Goal: Share content

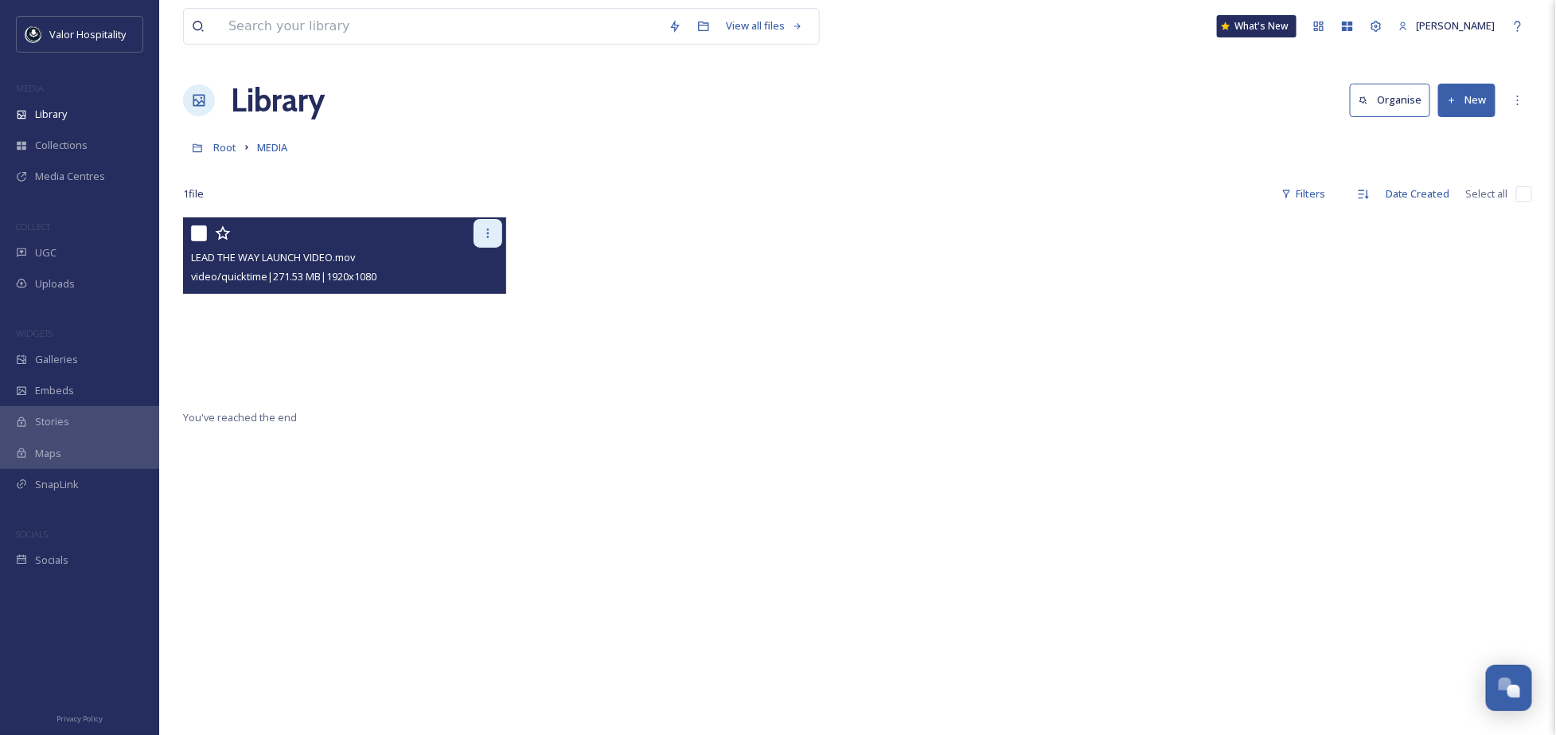
click at [489, 232] on icon at bounding box center [488, 233] width 13 height 13
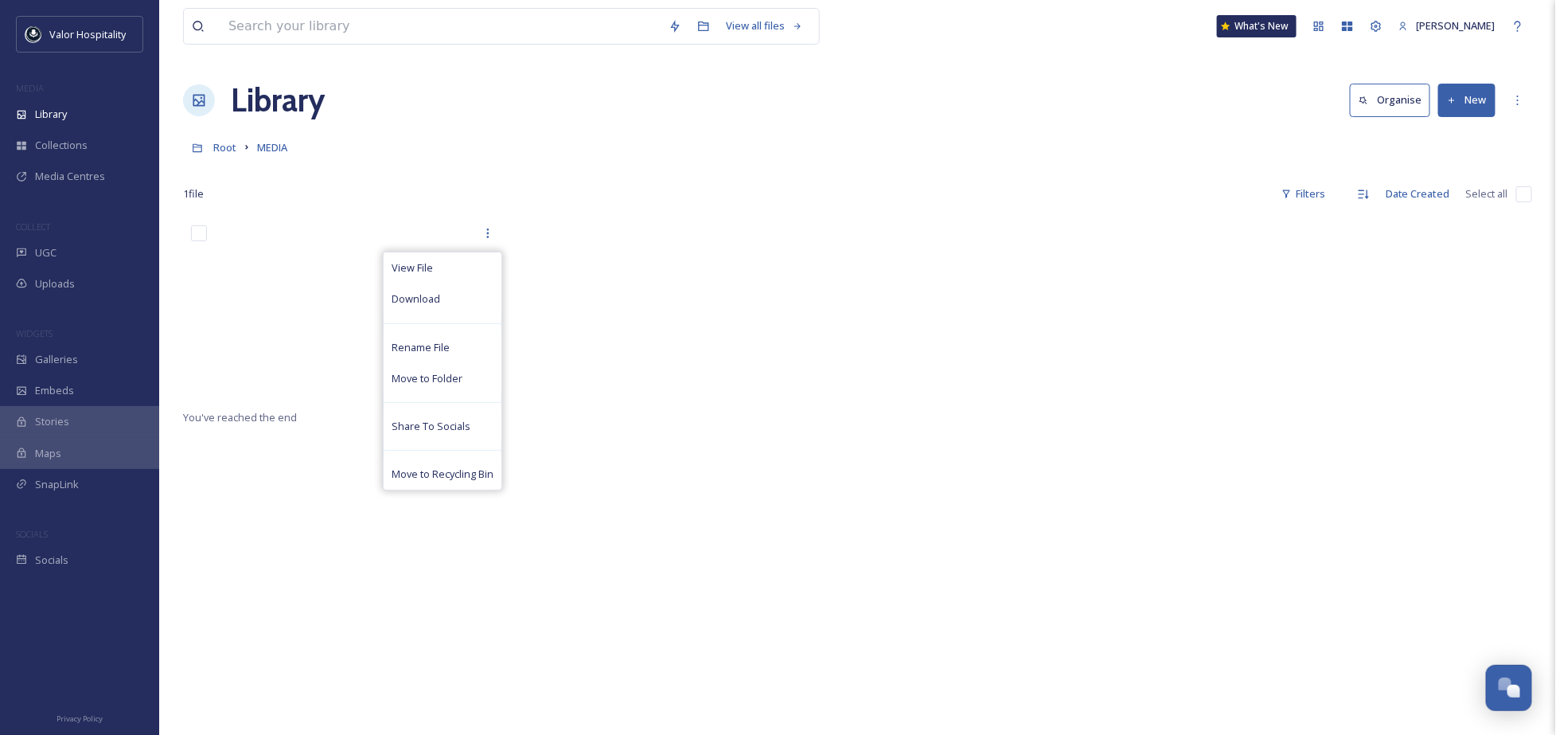
click at [475, 120] on div "Library Organise New" at bounding box center [857, 100] width 1349 height 48
click at [274, 149] on span "MEDIA" at bounding box center [272, 147] width 30 height 14
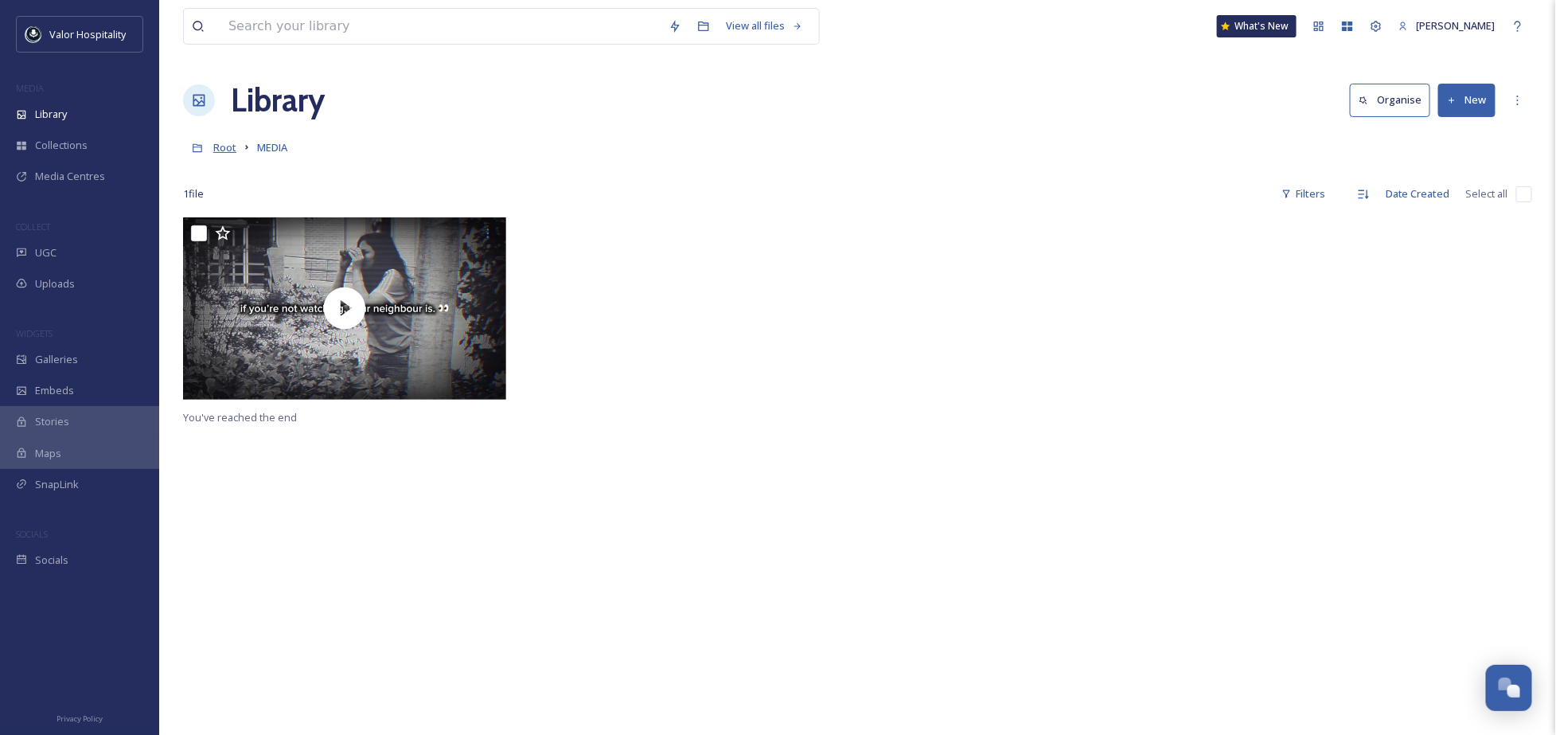
click at [222, 149] on span "Root" at bounding box center [224, 147] width 23 height 14
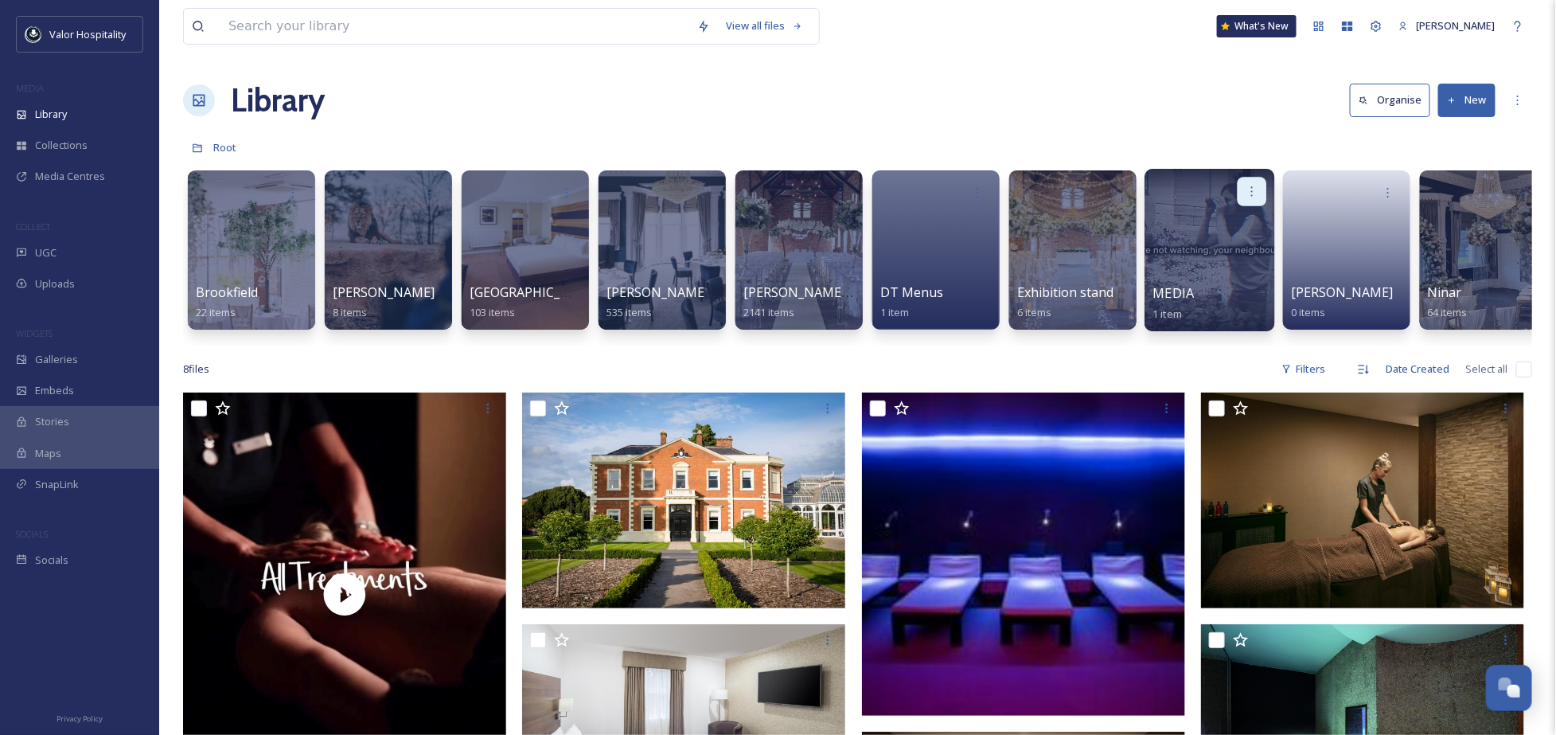
click at [1248, 192] on icon at bounding box center [1252, 191] width 13 height 13
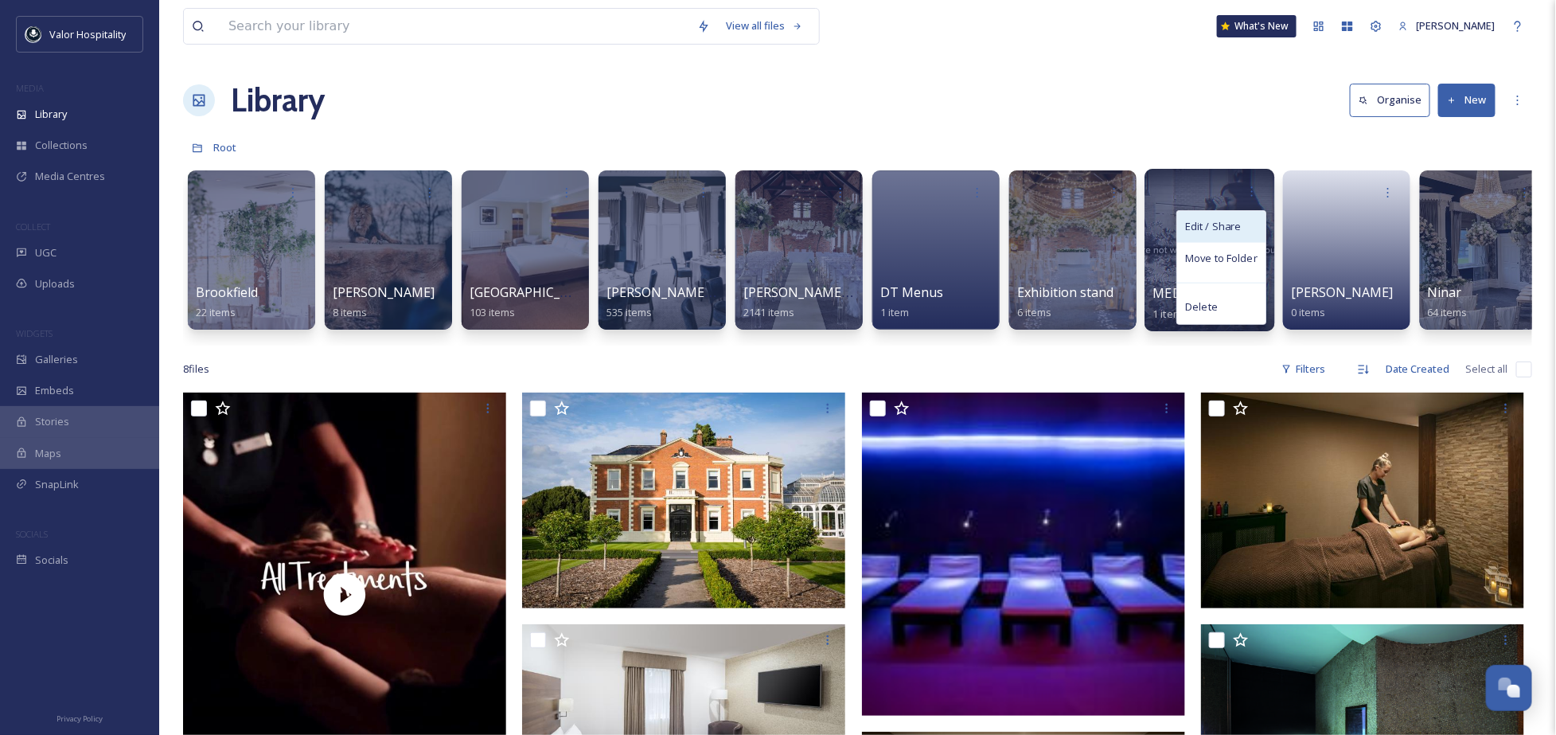
click at [1240, 217] on div "Edit / Share" at bounding box center [1221, 227] width 88 height 32
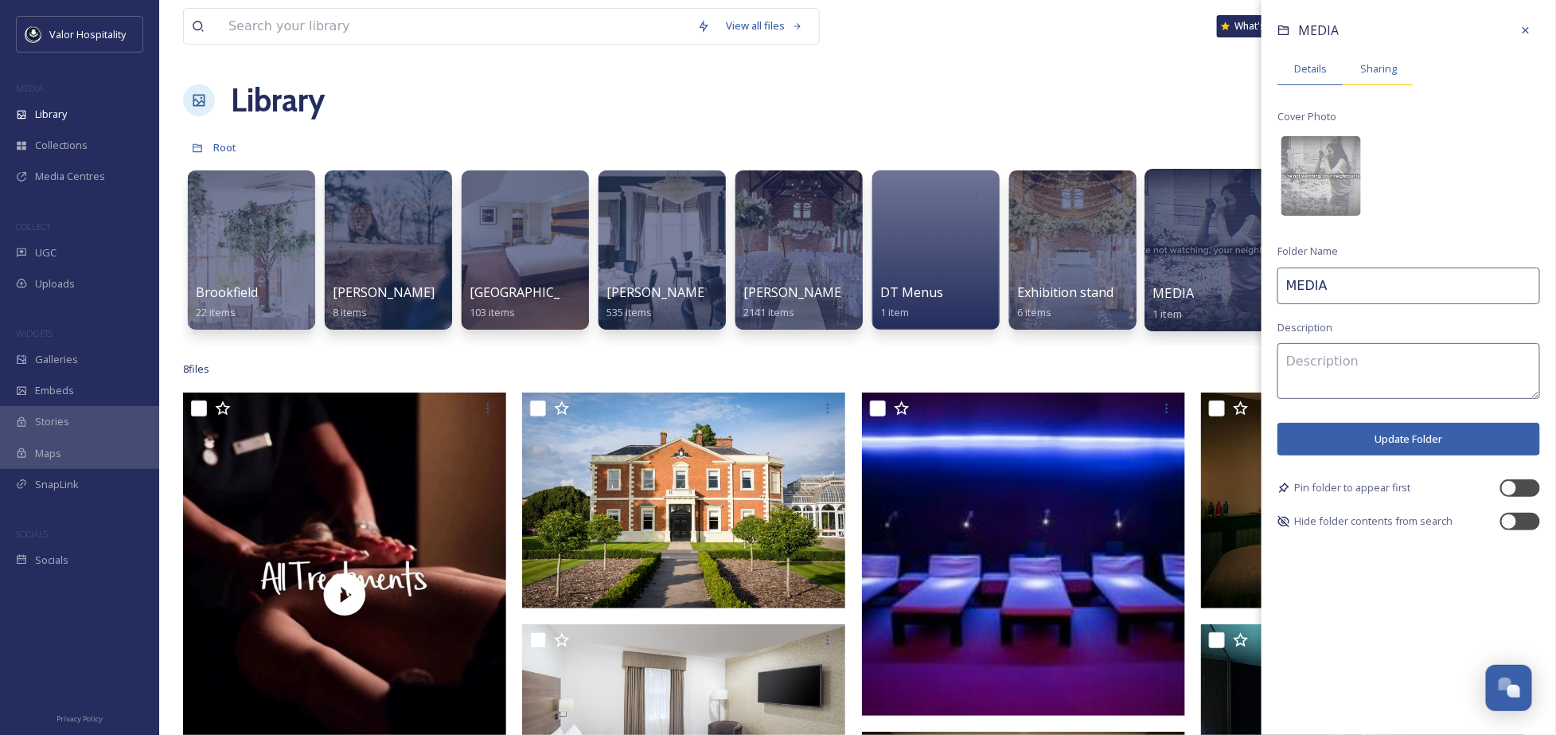
click at [1369, 64] on span "Sharing" at bounding box center [1379, 68] width 37 height 15
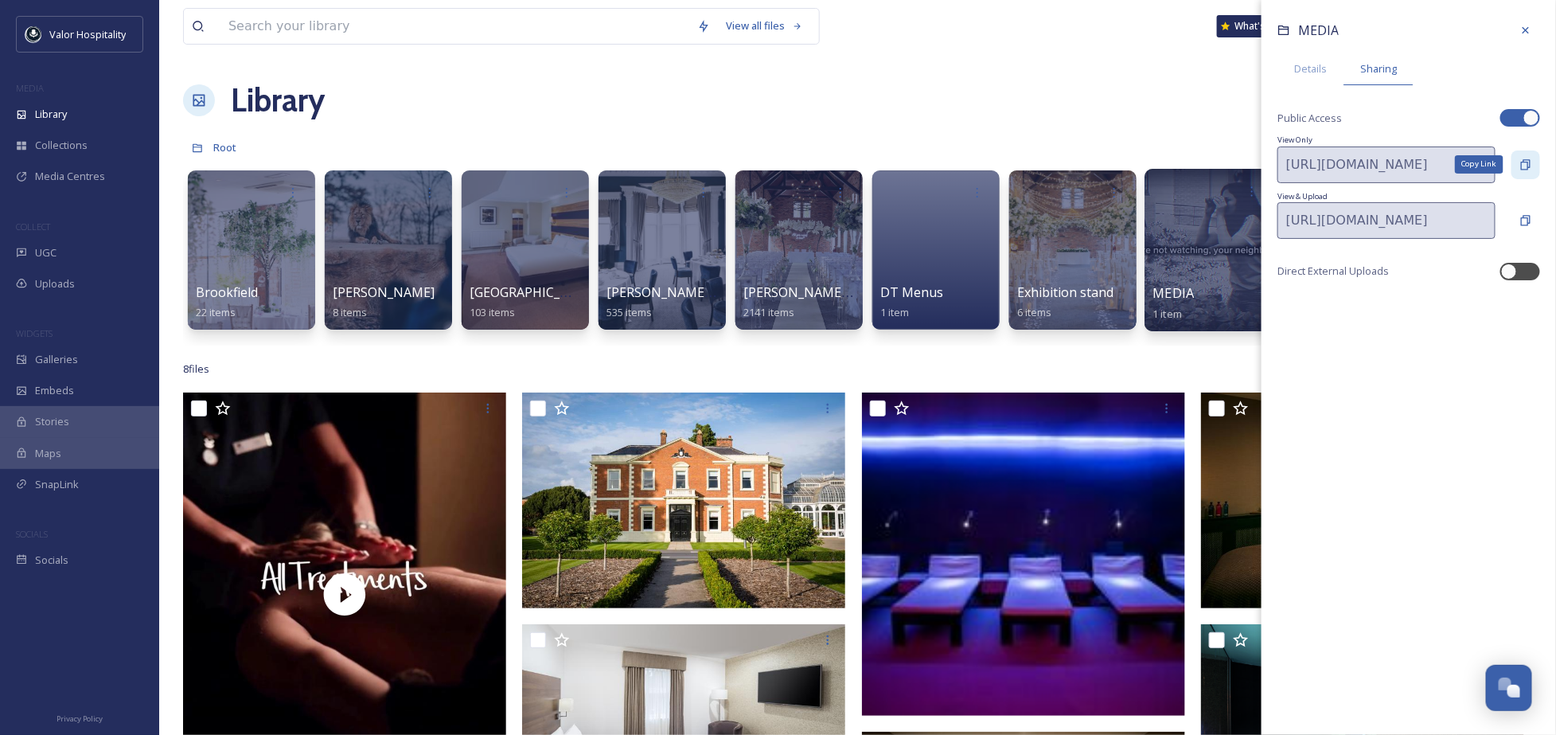
click at [1525, 168] on icon at bounding box center [1526, 164] width 13 height 13
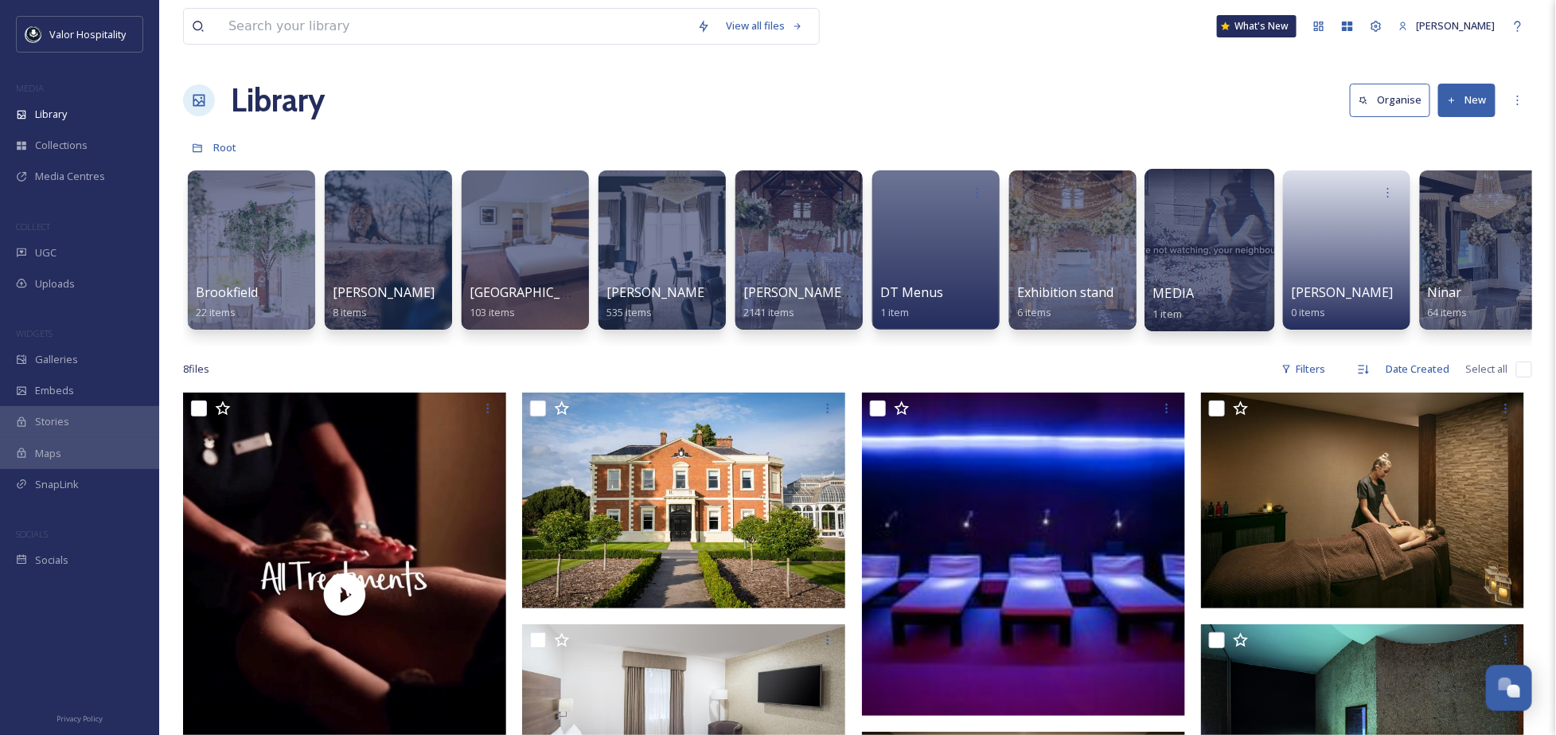
drag, startPoint x: 995, startPoint y: 95, endPoint x: 978, endPoint y: 105, distance: 19.7
click at [977, 108] on div "Library Organise New" at bounding box center [857, 100] width 1349 height 48
drag, startPoint x: 1093, startPoint y: 111, endPoint x: 1224, endPoint y: 14, distance: 162.7
click at [1093, 115] on div "Library Organise New" at bounding box center [857, 100] width 1349 height 48
click at [635, 93] on div "Library Organise New" at bounding box center [857, 100] width 1349 height 48
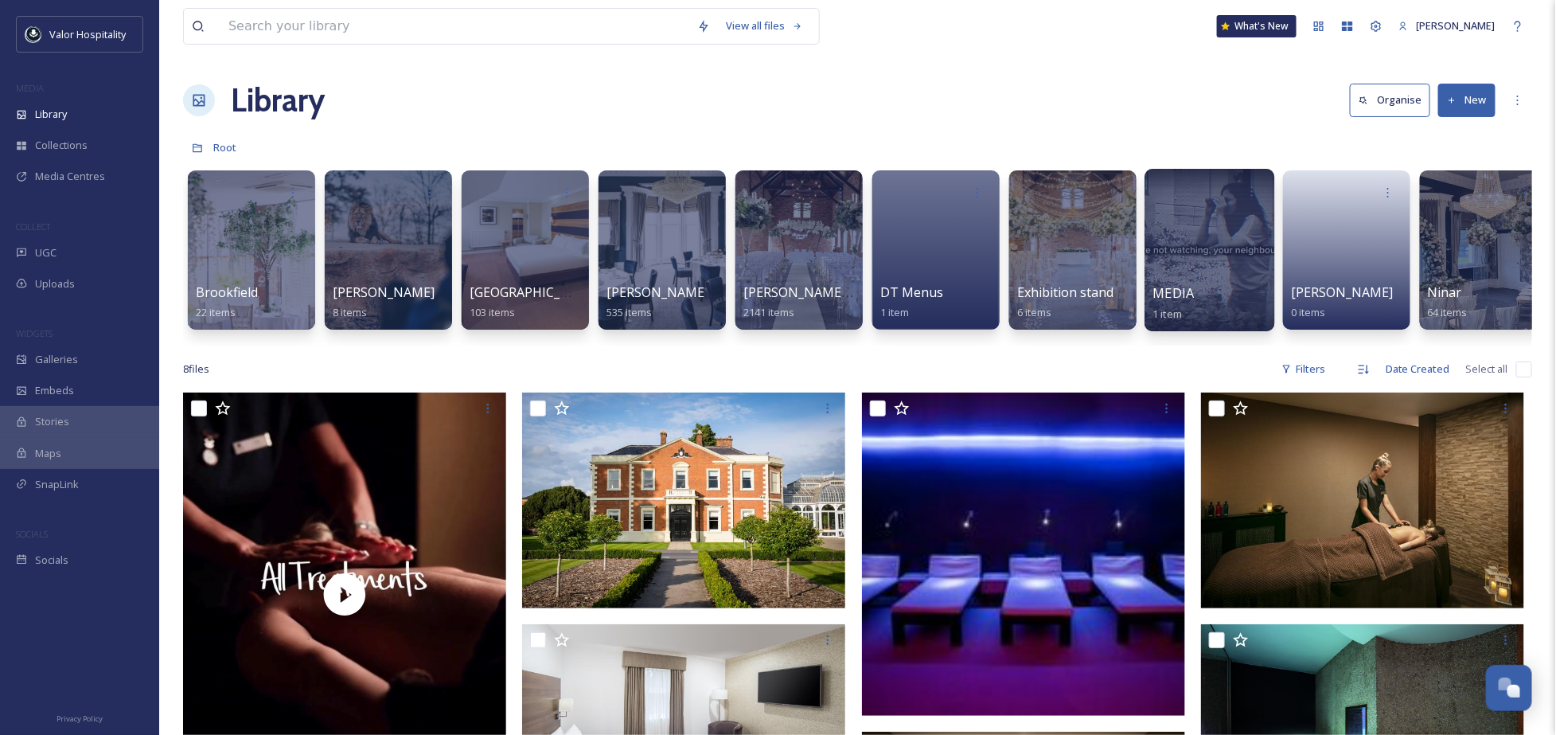
click at [559, 107] on div "Library Organise New" at bounding box center [857, 100] width 1349 height 48
